Goal: Navigation & Orientation: Find specific page/section

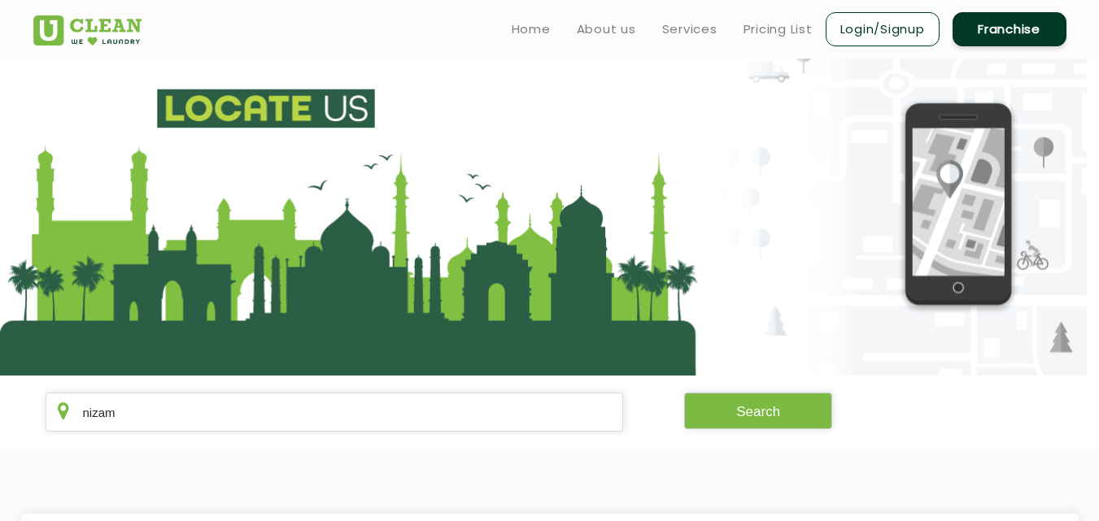
scroll to position [331, 0]
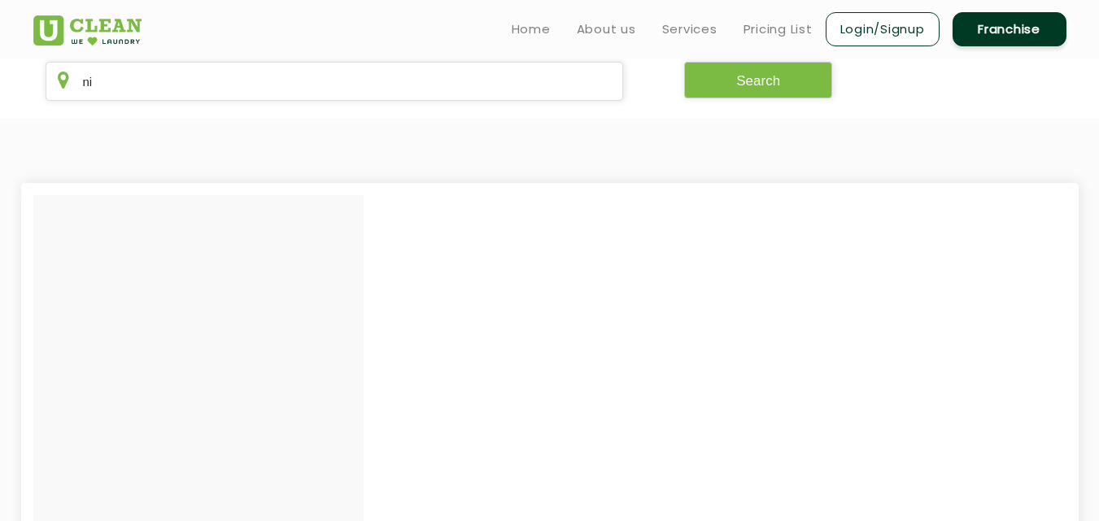
type input "n"
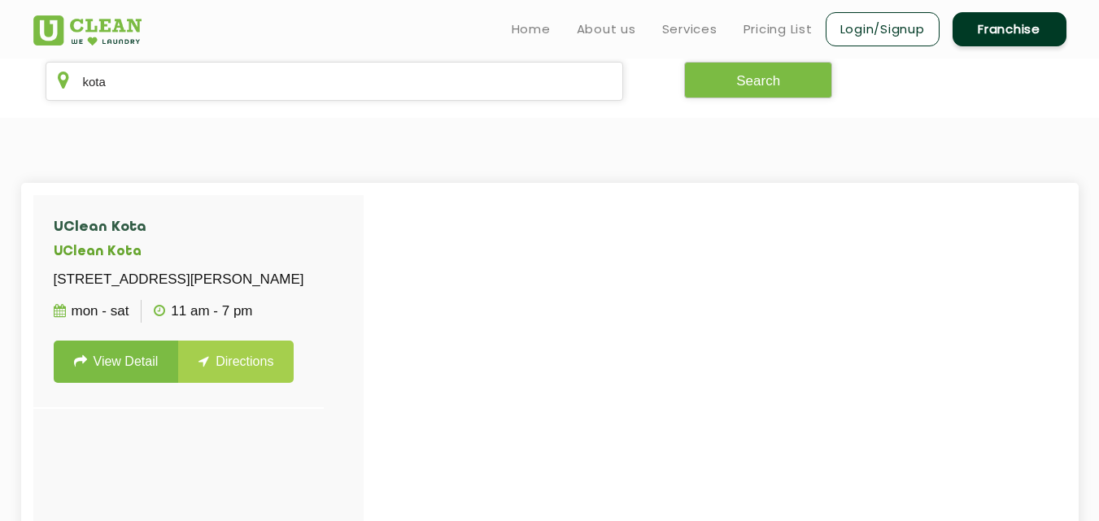
click at [201, 174] on section "[GEOGRAPHIC_DATA] [STREET_ADDRESS][PERSON_NAME] Mon - Sat 11 AM - 7 PM View Det…" at bounding box center [549, 443] width 1099 height 651
click at [204, 89] on input "kota" at bounding box center [335, 81] width 578 height 39
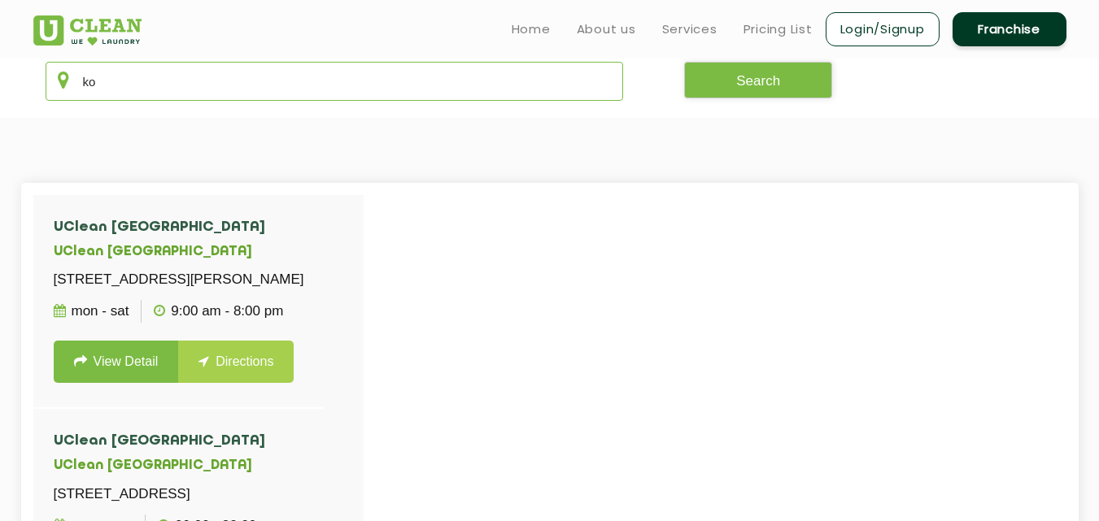
type input "k"
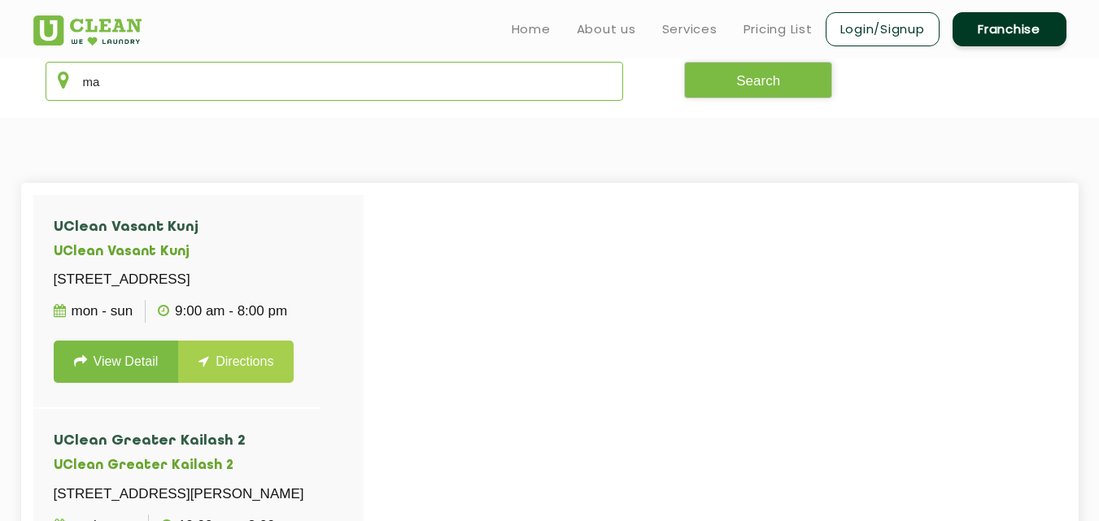
type input "m"
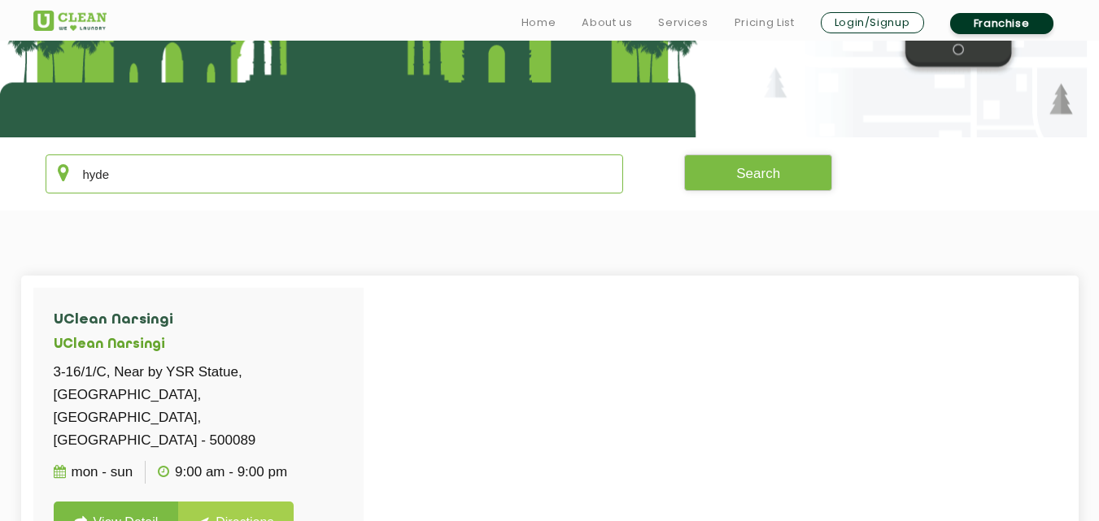
scroll to position [250, 0]
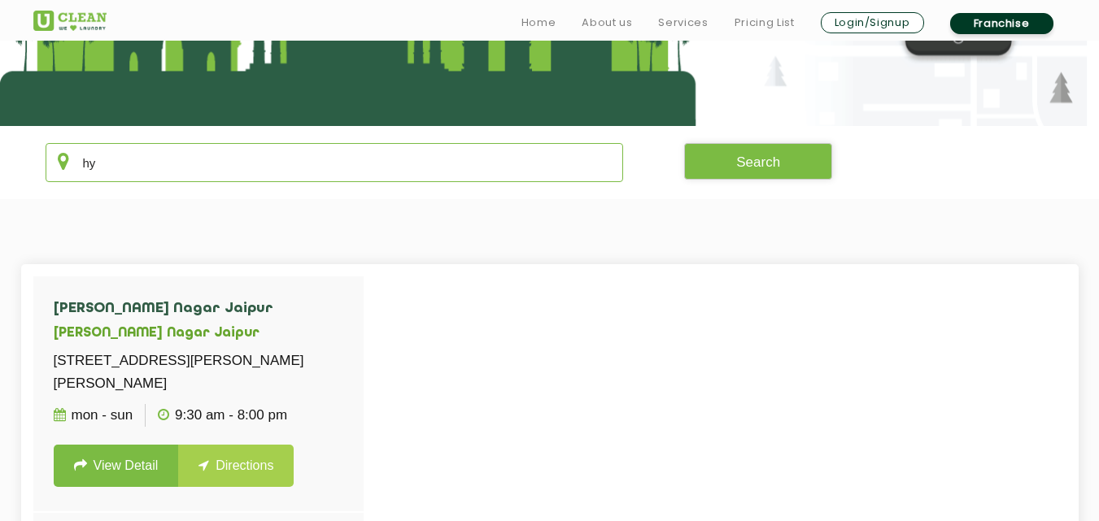
type input "h"
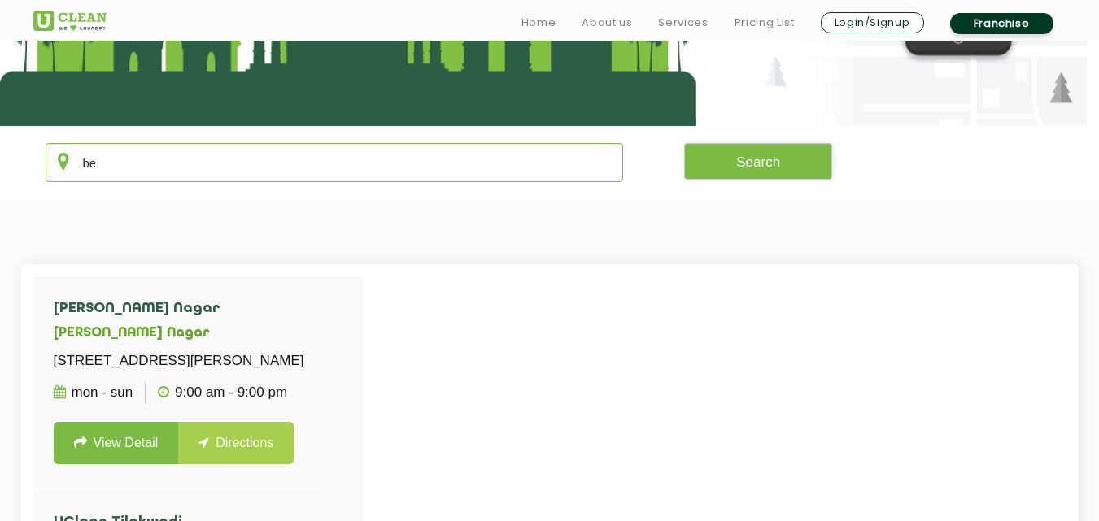
type input "b"
type input "k"
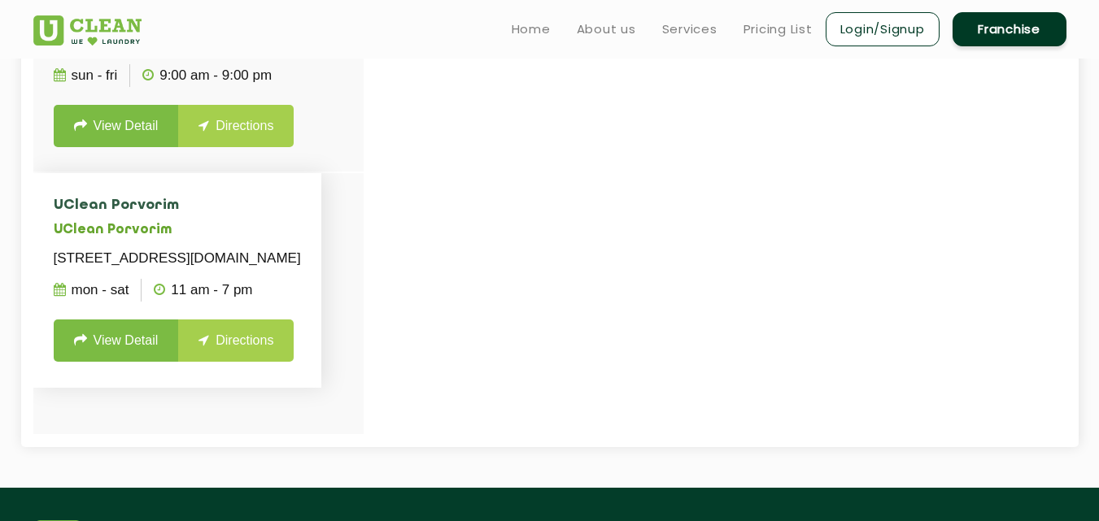
click at [263, 175] on div "UClean Panjim UClean Panjim Shop No. 001, Ground Floor, Building A, [GEOGRAPHIC…" at bounding box center [198, 174] width 330 height 520
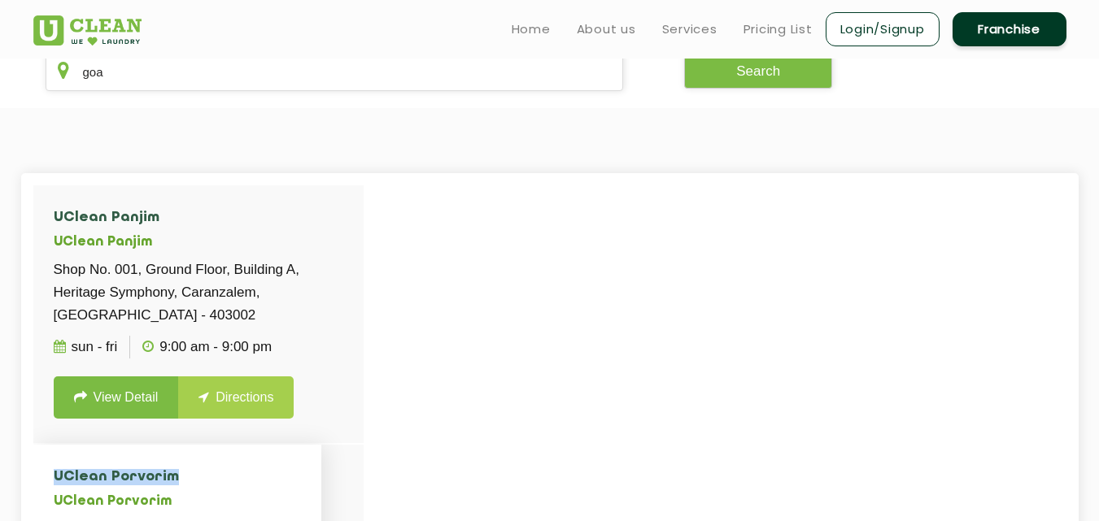
scroll to position [331, 0]
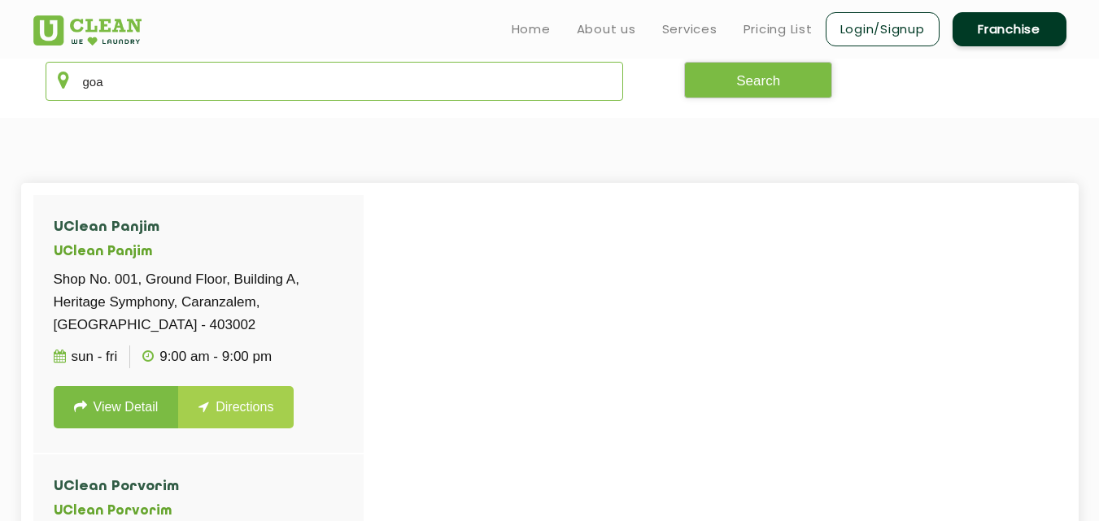
click at [287, 65] on input "goa" at bounding box center [335, 81] width 578 height 39
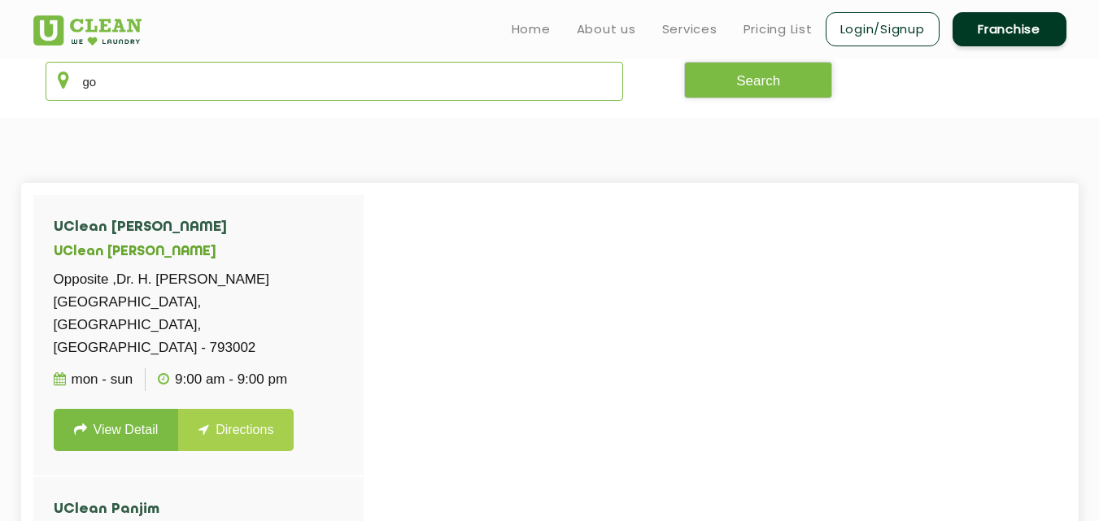
type input "g"
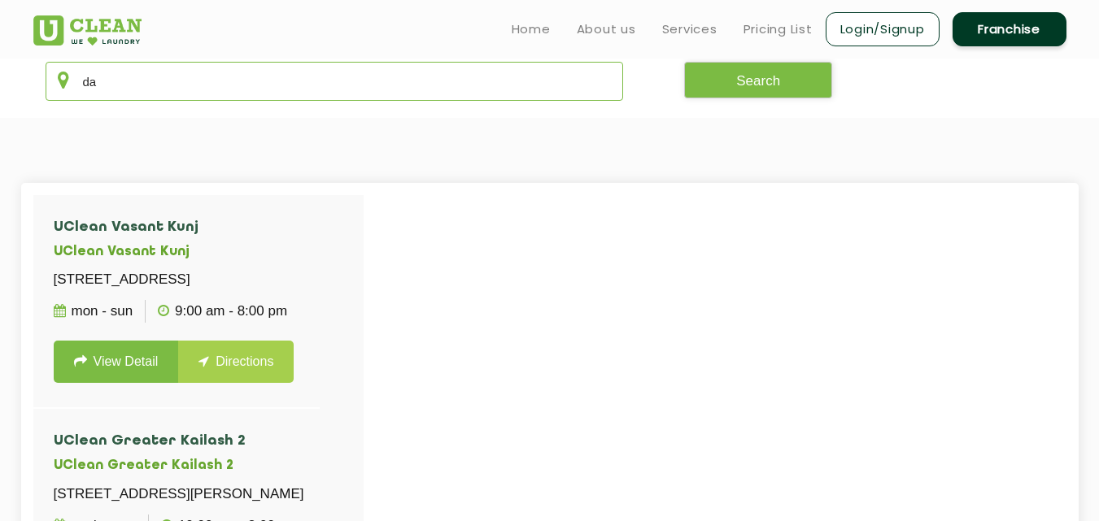
type input "d"
